Goal: Find contact information: Find contact information

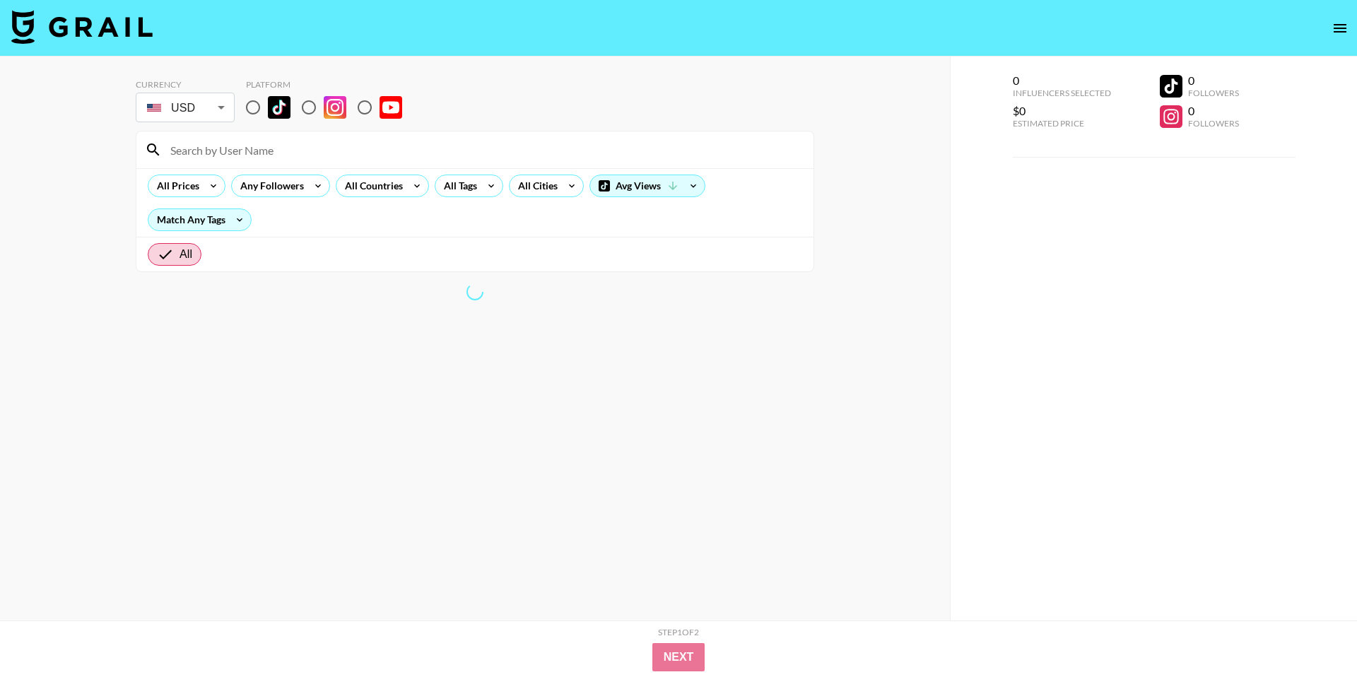
click at [370, 151] on input at bounding box center [483, 150] width 643 height 23
paste input "_yosoyanix"
type input "_yosoyanix"
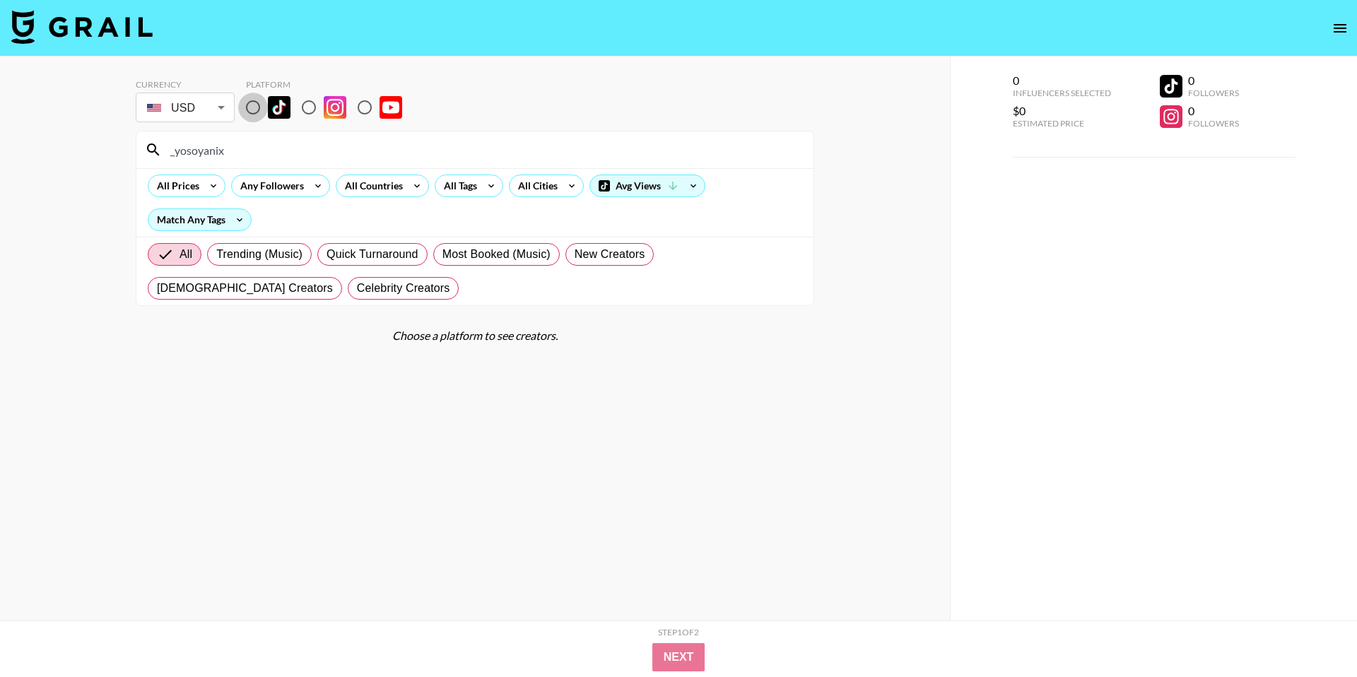
click at [258, 112] on input "radio" at bounding box center [253, 108] width 30 height 30
radio input "true"
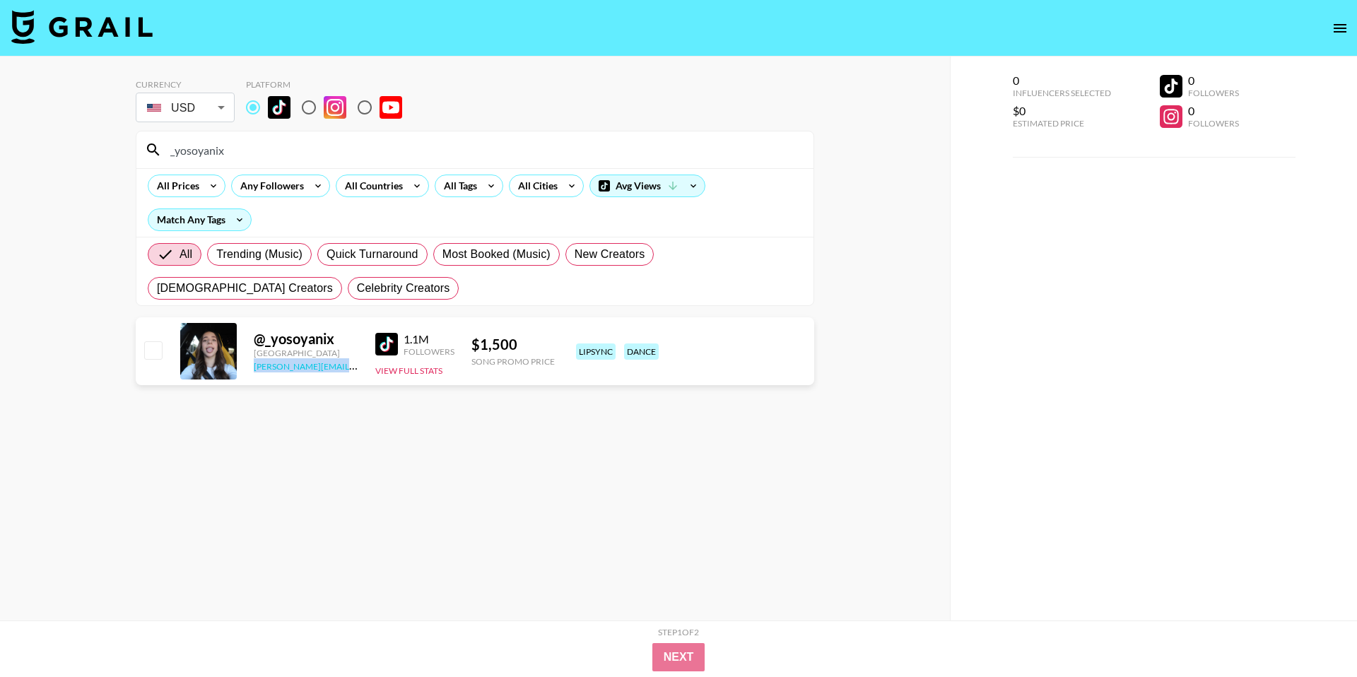
copy link "[PERSON_NAME][EMAIL_ADDRESS][DOMAIN_NAME]"
